Goal: Transaction & Acquisition: Purchase product/service

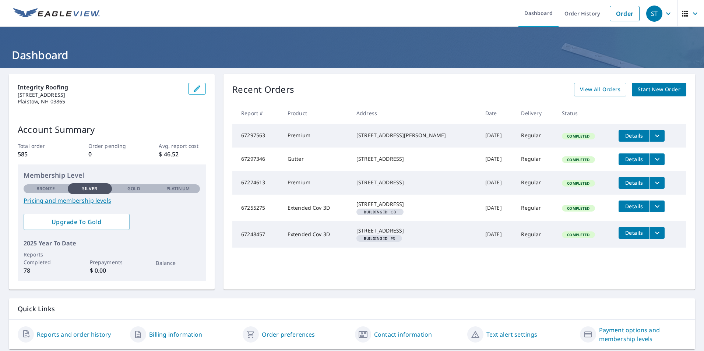
click at [630, 157] on button "Details" at bounding box center [633, 159] width 31 height 12
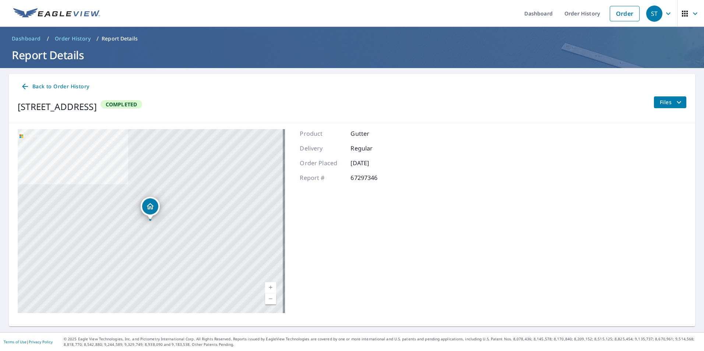
click at [659, 102] on span "Files" at bounding box center [671, 102] width 24 height 9
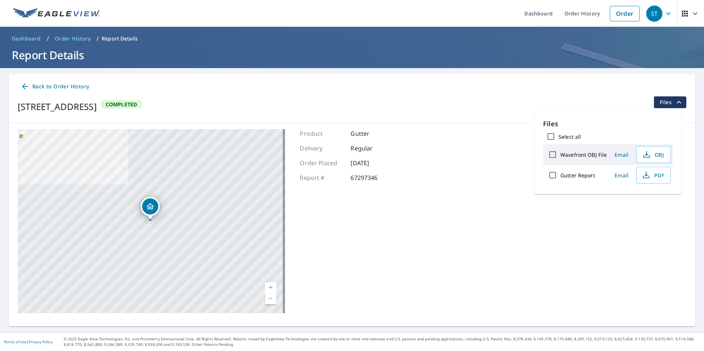
click at [502, 109] on div "[STREET_ADDRESS] Completed Files" at bounding box center [352, 106] width 668 height 21
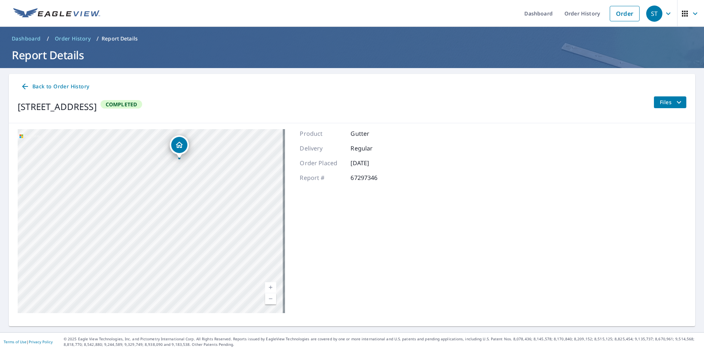
click at [23, 85] on icon at bounding box center [25, 86] width 9 height 9
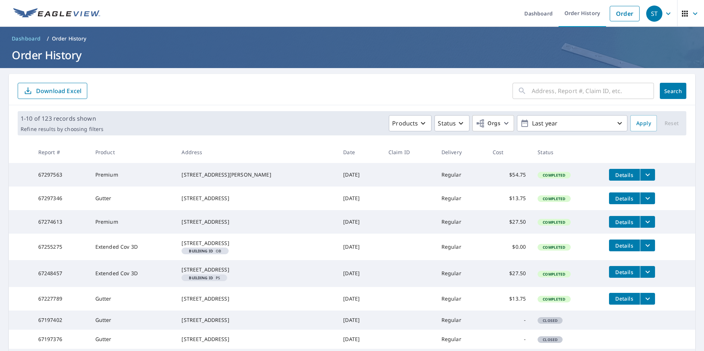
click at [646, 201] on td "Details" at bounding box center [649, 199] width 92 height 24
click at [643, 200] on icon "filesDropdownBtn-67297346" at bounding box center [647, 198] width 9 height 9
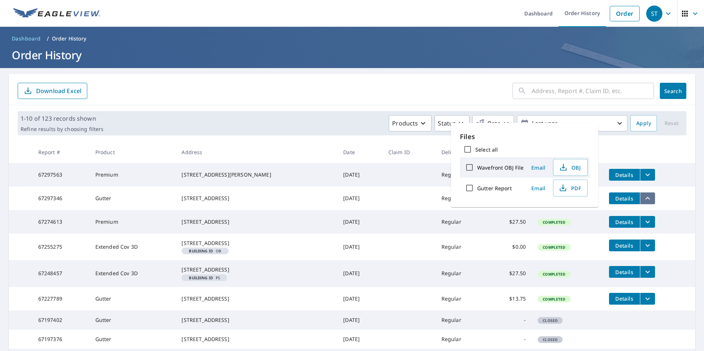
click at [643, 200] on icon "filesDropdownBtn-67297346" at bounding box center [647, 198] width 9 height 9
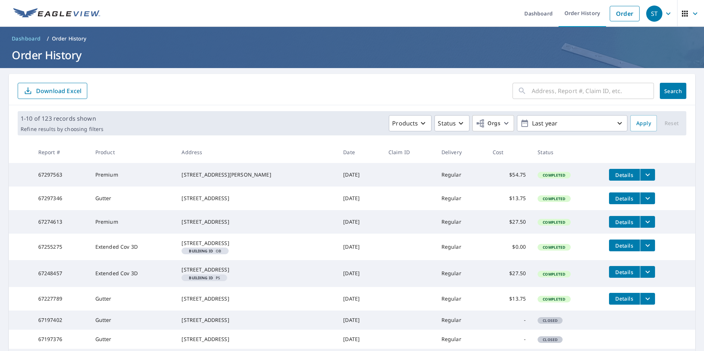
click at [640, 199] on button "filesDropdownBtn-67297346" at bounding box center [647, 198] width 15 height 12
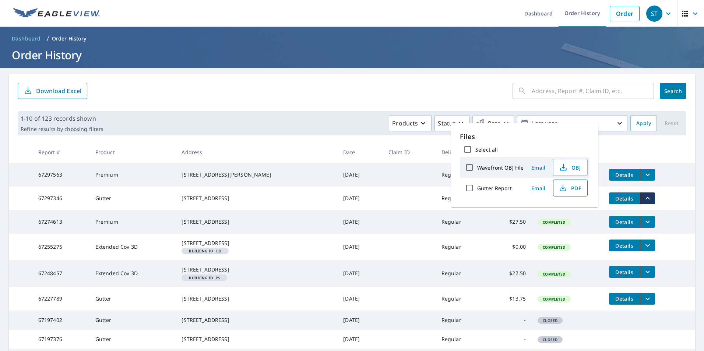
click at [575, 190] on span "PDF" at bounding box center [570, 188] width 24 height 9
click at [285, 104] on div "​ Search Download Excel" at bounding box center [352, 89] width 686 height 31
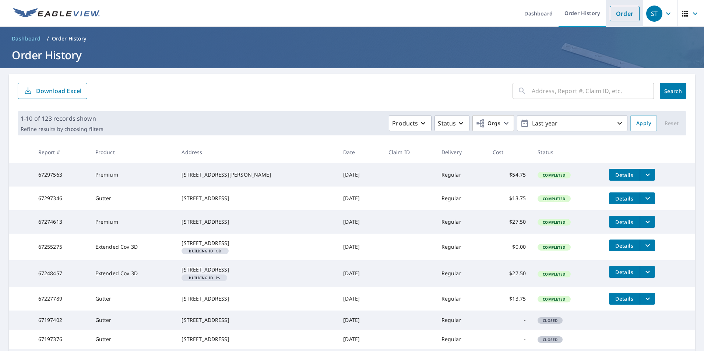
click at [612, 14] on link "Order" at bounding box center [624, 13] width 30 height 15
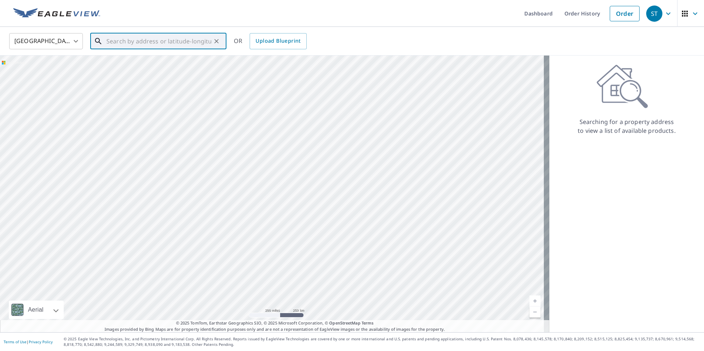
click at [148, 36] on input "text" at bounding box center [158, 41] width 105 height 21
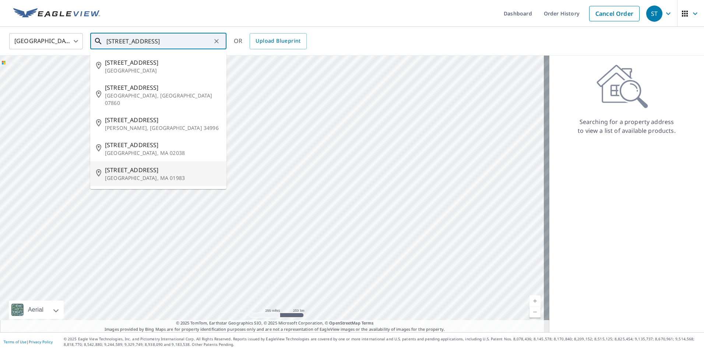
click at [172, 166] on span "[STREET_ADDRESS]" at bounding box center [163, 170] width 116 height 9
type input "[STREET_ADDRESS]"
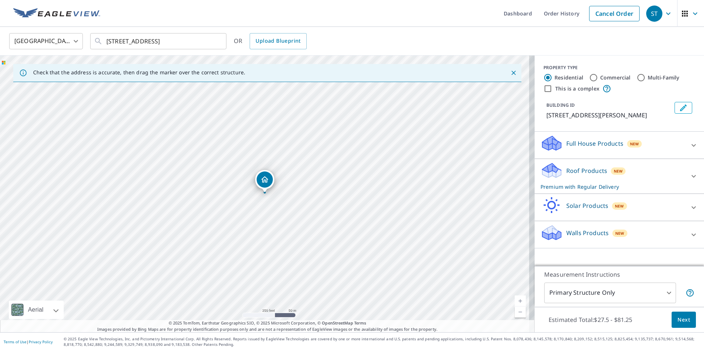
click at [689, 175] on icon at bounding box center [693, 176] width 9 height 9
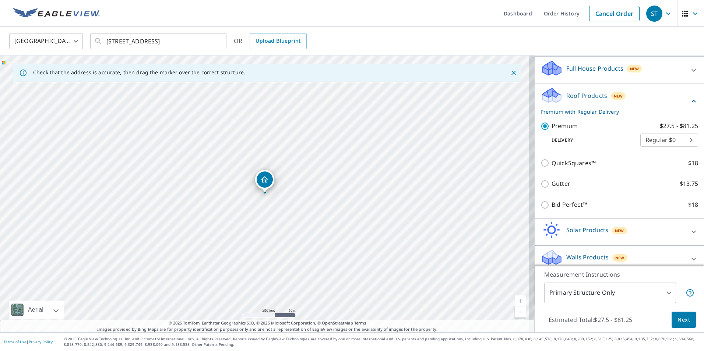
scroll to position [82, 0]
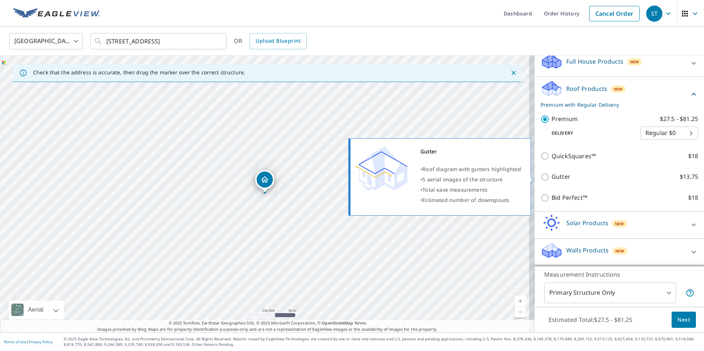
click at [541, 178] on input "Gutter $13.75" at bounding box center [545, 177] width 11 height 9
checkbox input "true"
checkbox input "false"
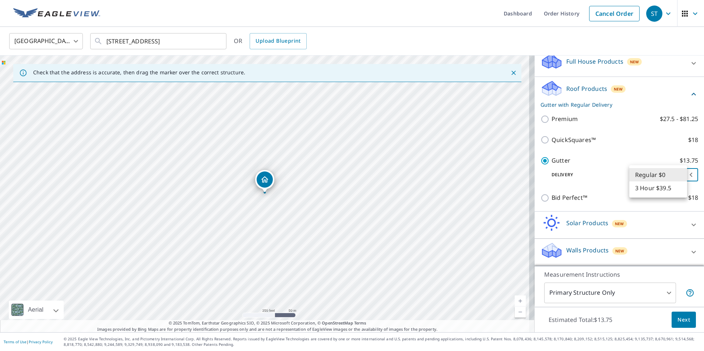
click at [666, 177] on body "[GEOGRAPHIC_DATA] Dashboard Order History Cancel Order [GEOGRAPHIC_DATA] [GEOGR…" at bounding box center [352, 175] width 704 height 351
click at [671, 176] on li "Regular $0" at bounding box center [658, 174] width 58 height 13
click at [671, 178] on body "[GEOGRAPHIC_DATA] Dashboard Order History Cancel Order [GEOGRAPHIC_DATA] [GEOGR…" at bounding box center [352, 175] width 704 height 351
click at [676, 173] on li "Regular $0" at bounding box center [658, 174] width 58 height 13
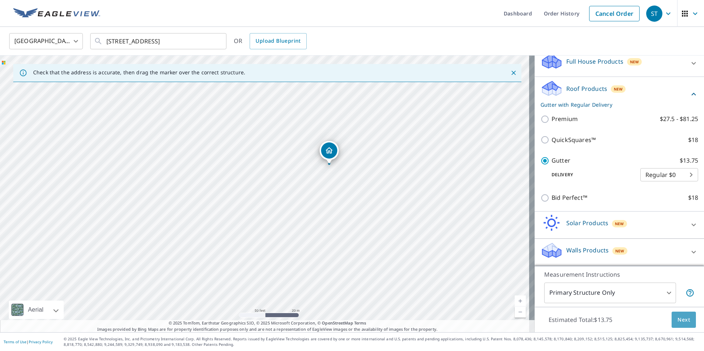
click at [677, 323] on span "Next" at bounding box center [683, 319] width 13 height 9
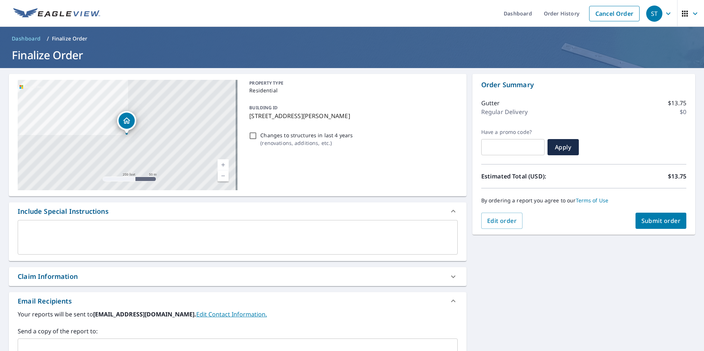
click at [250, 134] on input "Changes to structures in last 4 years ( renovations, additions, etc. )" at bounding box center [252, 135] width 9 height 9
checkbox input "true"
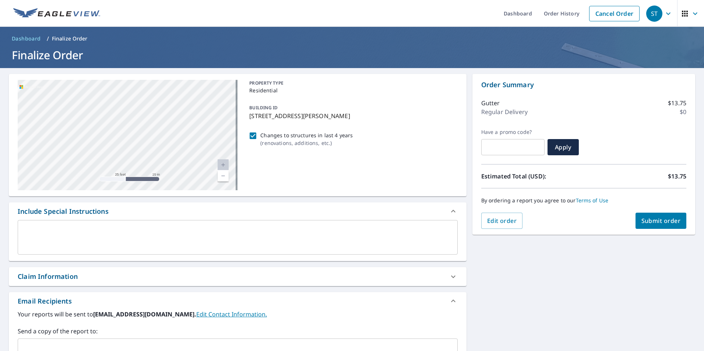
drag, startPoint x: 193, startPoint y: 107, endPoint x: 132, endPoint y: 194, distance: 105.2
click at [132, 194] on div "[STREET_ADDRESS] Aerial Road A standard road map Aerial A detailed look from ab…" at bounding box center [237, 135] width 457 height 123
checkbox input "true"
drag, startPoint x: 152, startPoint y: 158, endPoint x: 120, endPoint y: 170, distance: 34.6
click at [120, 170] on div "[STREET_ADDRESS]" at bounding box center [128, 135] width 220 height 110
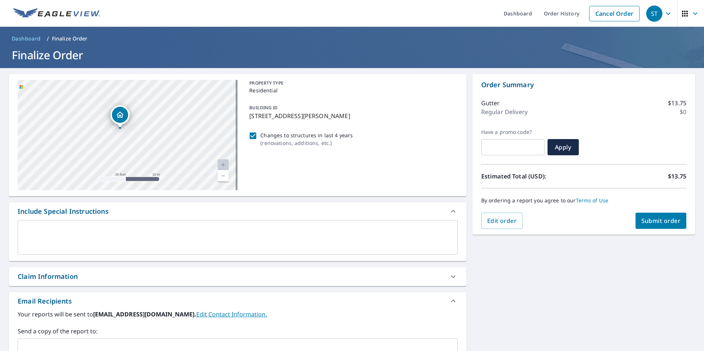
drag, startPoint x: 147, startPoint y: 134, endPoint x: 170, endPoint y: 170, distance: 42.6
click at [170, 170] on div "[STREET_ADDRESS]" at bounding box center [128, 135] width 220 height 110
click at [250, 134] on input "Changes to structures in last 4 years ( renovations, additions, etc. )" at bounding box center [252, 135] width 9 height 9
checkbox input "false"
checkbox input "true"
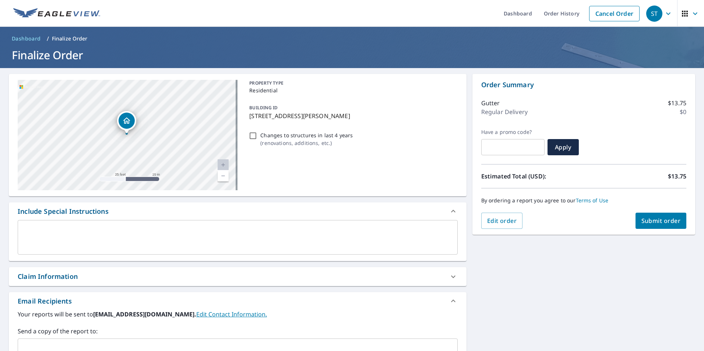
click at [250, 136] on input "Changes to structures in last 4 years ( renovations, additions, etc. )" at bounding box center [252, 135] width 9 height 9
checkbox input "true"
click at [252, 136] on input "Changes to structures in last 4 years ( renovations, additions, etc. )" at bounding box center [252, 135] width 9 height 9
checkbox input "false"
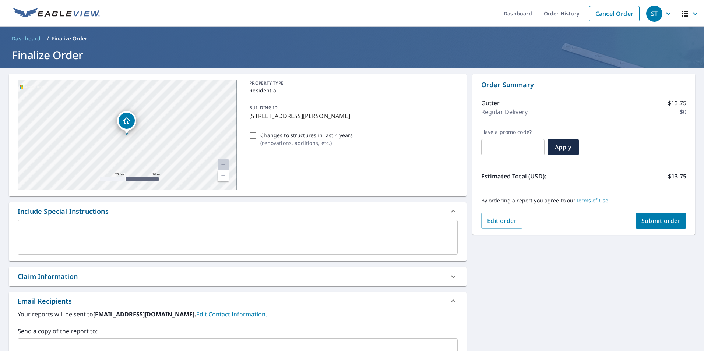
click at [650, 217] on span "Submit order" at bounding box center [660, 221] width 39 height 8
checkbox input "true"
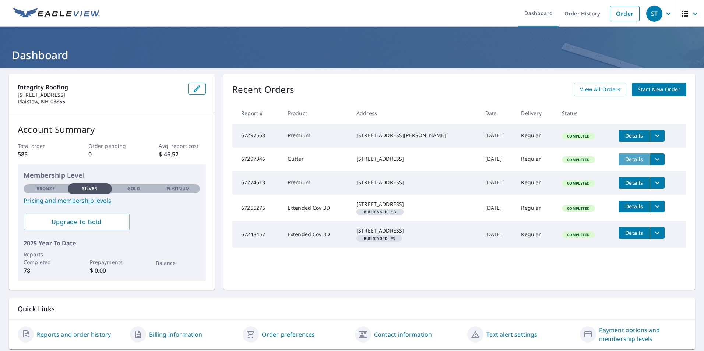
click at [626, 159] on span "Details" at bounding box center [634, 159] width 22 height 7
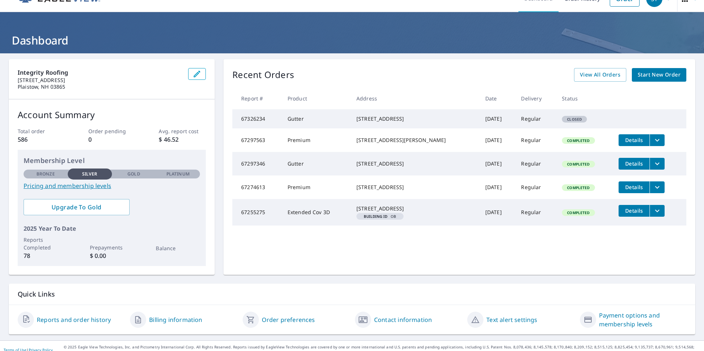
scroll to position [23, 0]
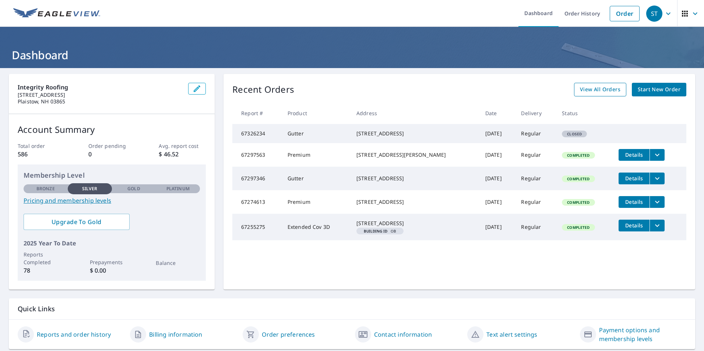
click at [594, 85] on span "View All Orders" at bounding box center [600, 89] width 40 height 9
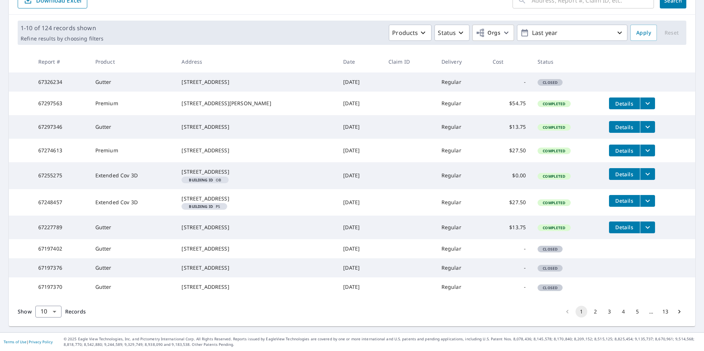
scroll to position [146, 0]
click at [613, 224] on span "Details" at bounding box center [624, 227] width 22 height 7
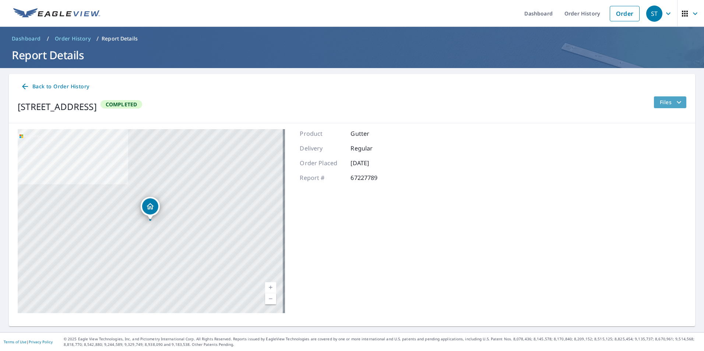
click at [660, 100] on span "Files" at bounding box center [671, 102] width 24 height 9
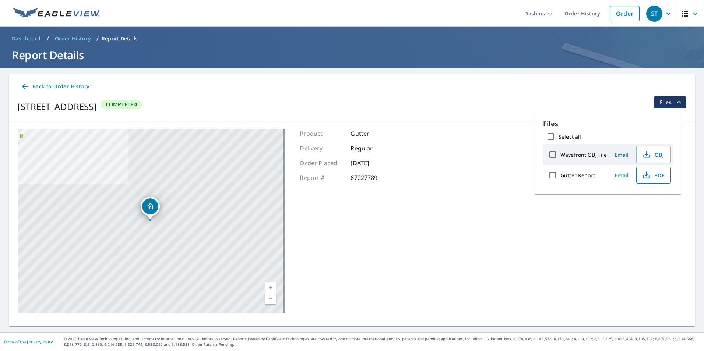
click at [653, 172] on span "PDF" at bounding box center [653, 175] width 24 height 9
